Goal: Register for event/course

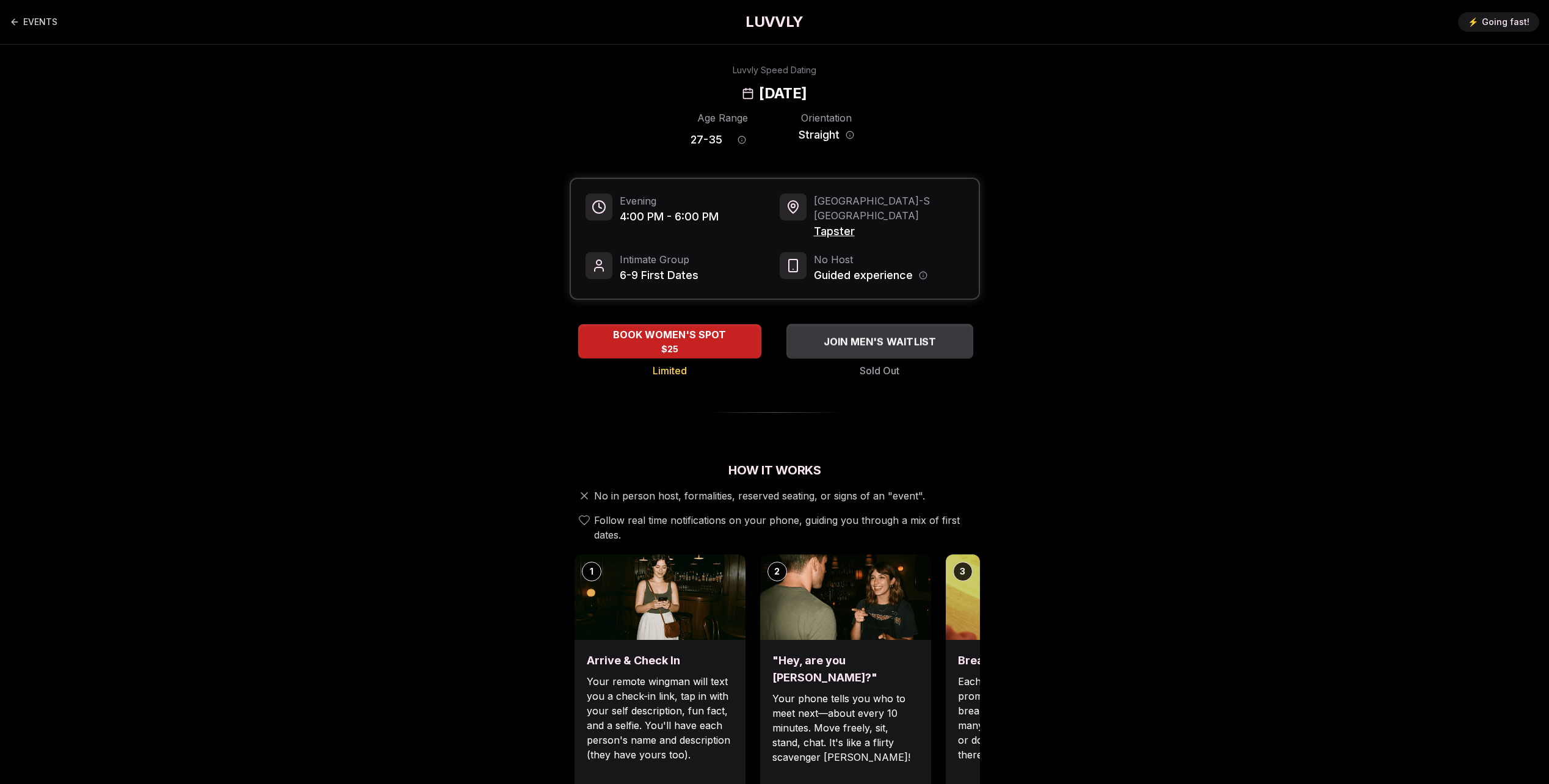
click at [928, 334] on span "JOIN MEN'S WAITLIST" at bounding box center [879, 341] width 117 height 15
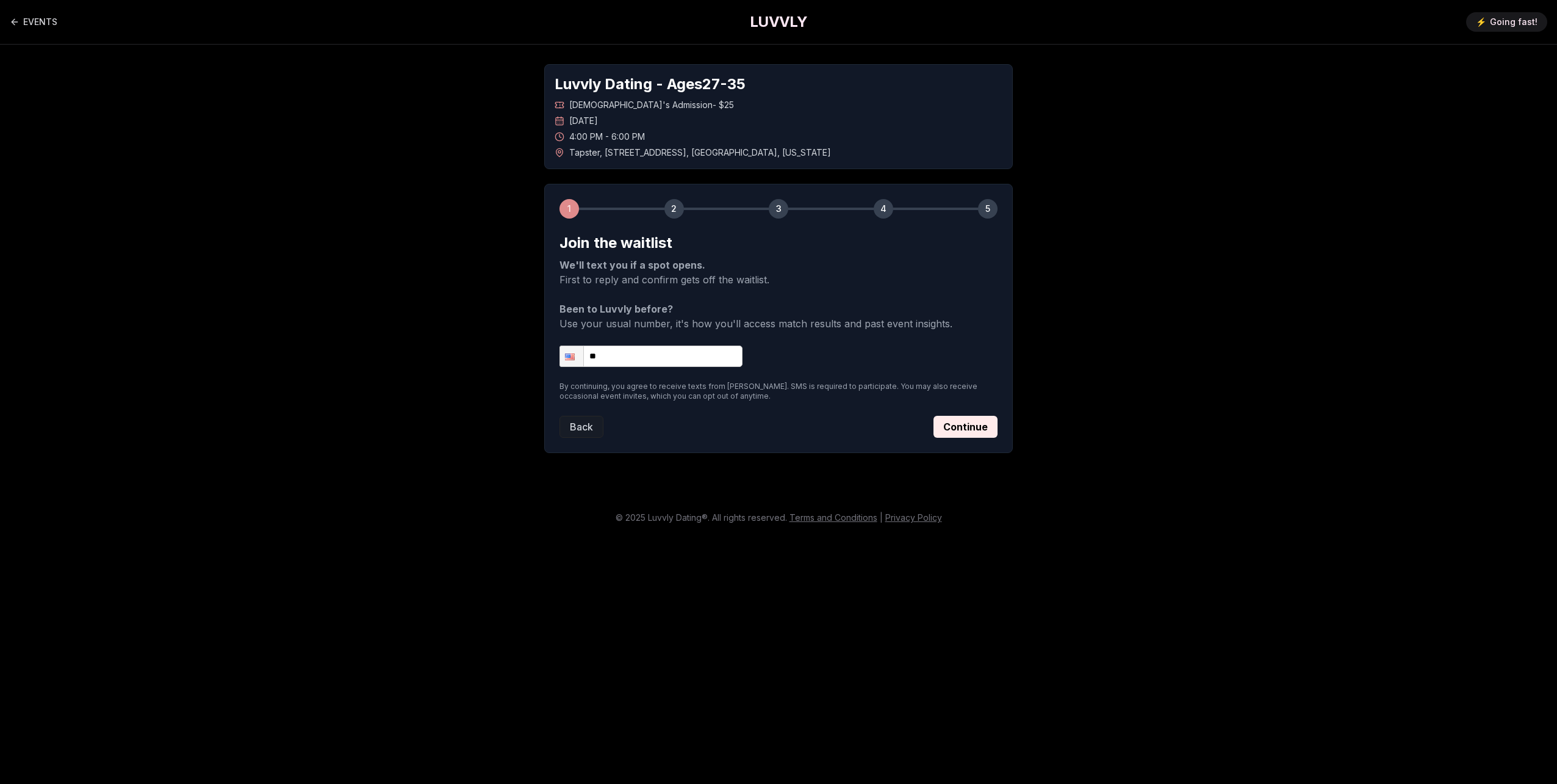
drag, startPoint x: 541, startPoint y: 609, endPoint x: 550, endPoint y: 614, distance: 10.3
